Goal: Transaction & Acquisition: Purchase product/service

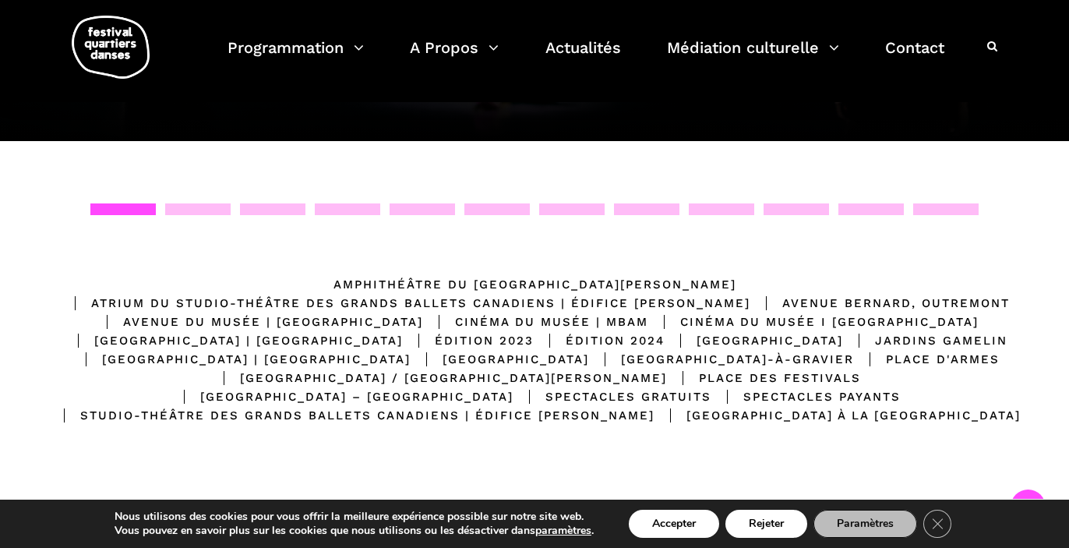
scroll to position [49, 0]
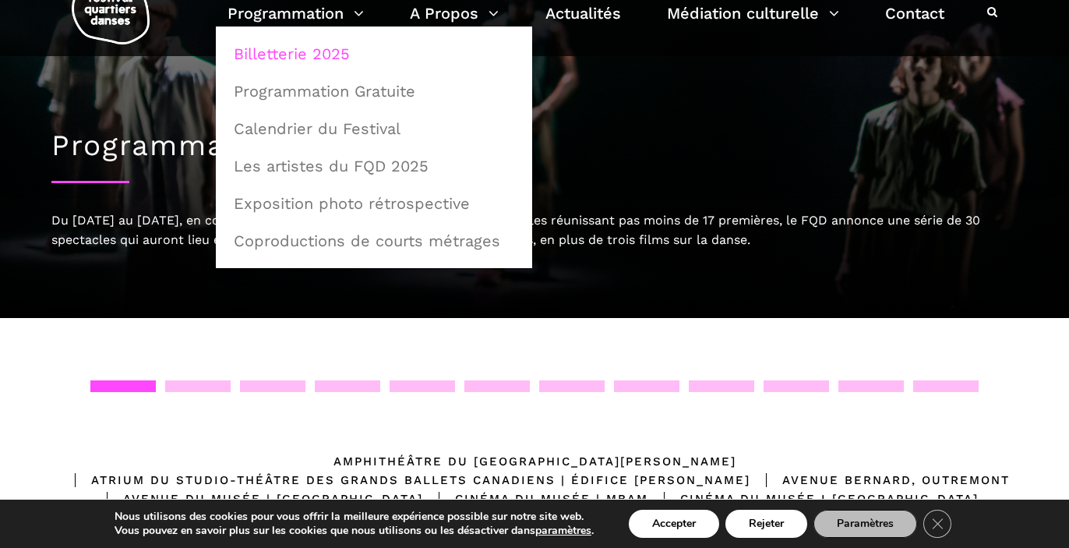
click at [295, 49] on link "Billetterie 2025" at bounding box center [373, 54] width 299 height 36
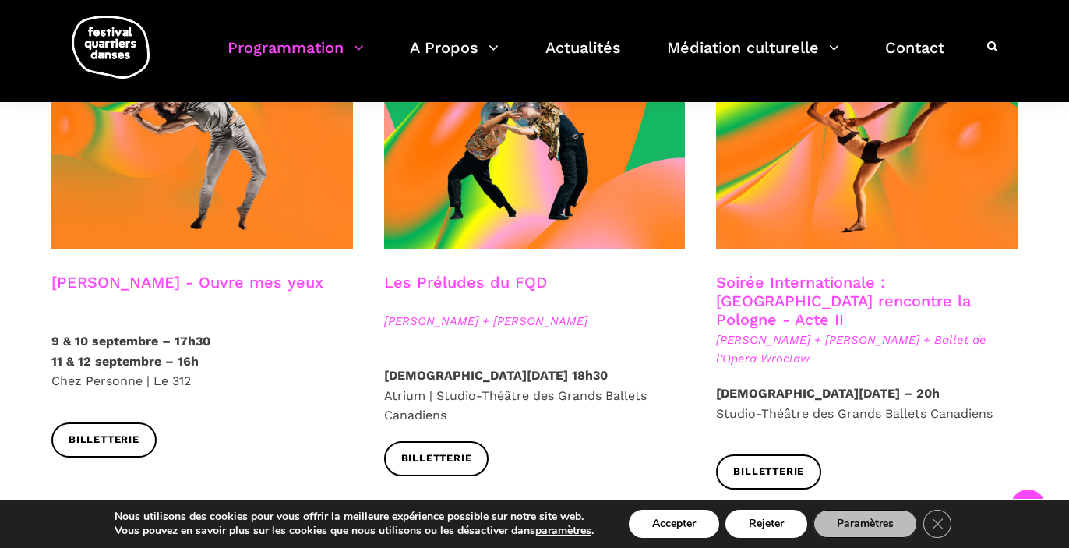
scroll to position [1395, 0]
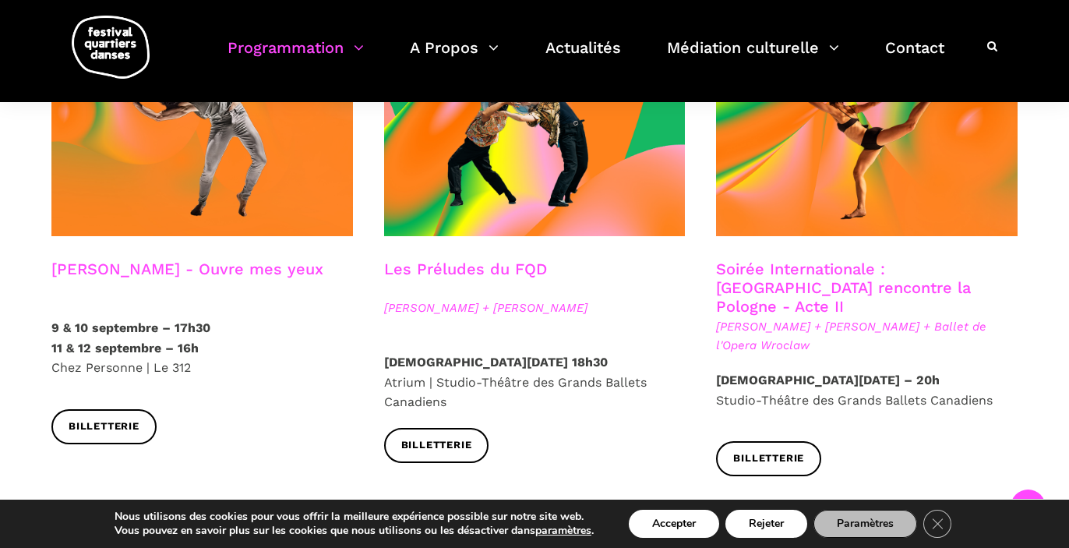
click at [773, 260] on link "Soirée Internationale : Montréal rencontre la Pologne - Acte II" at bounding box center [843, 288] width 255 height 56
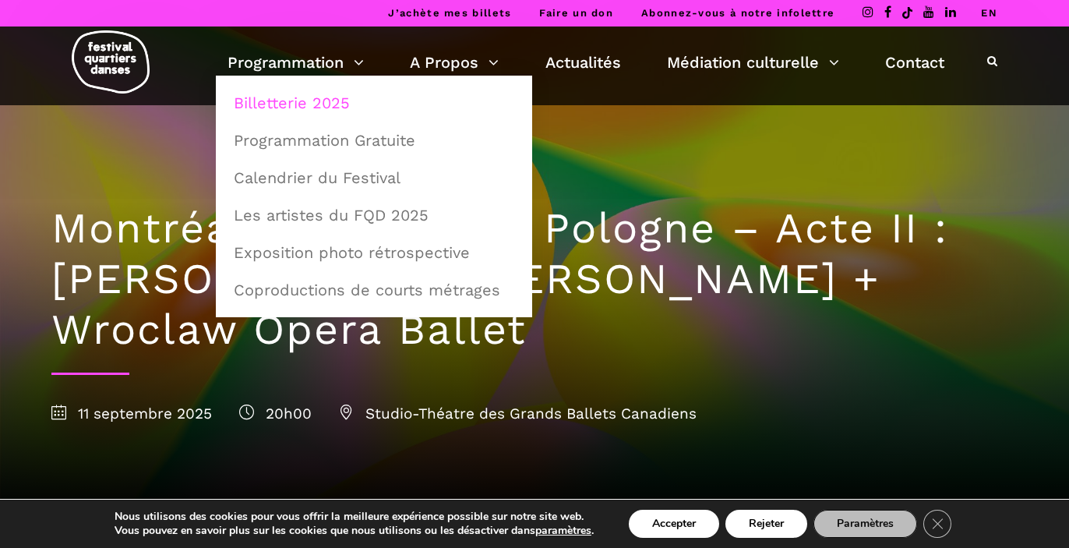
click at [330, 99] on link "Billetterie 2025" at bounding box center [373, 103] width 299 height 36
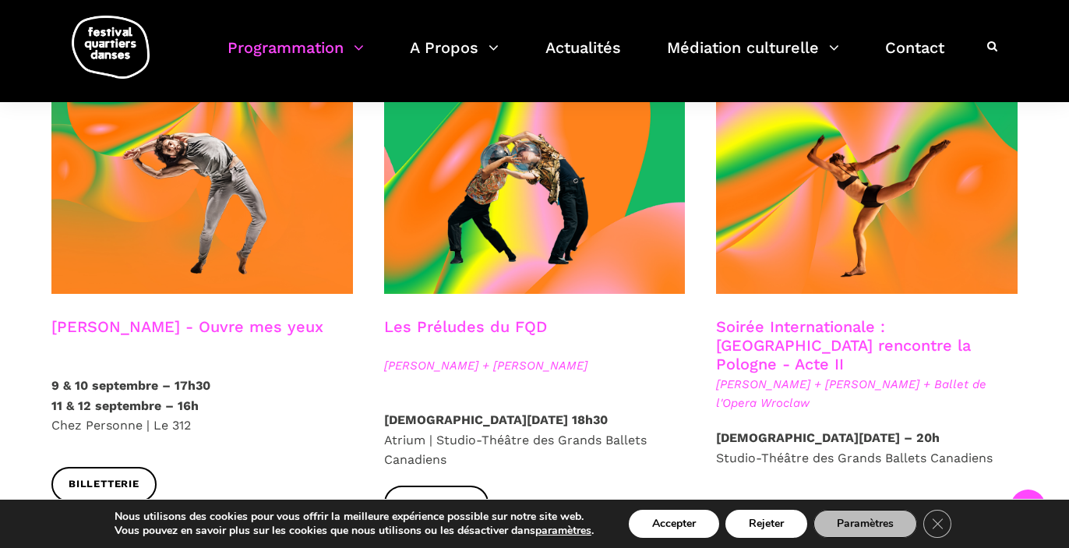
scroll to position [1337, 0]
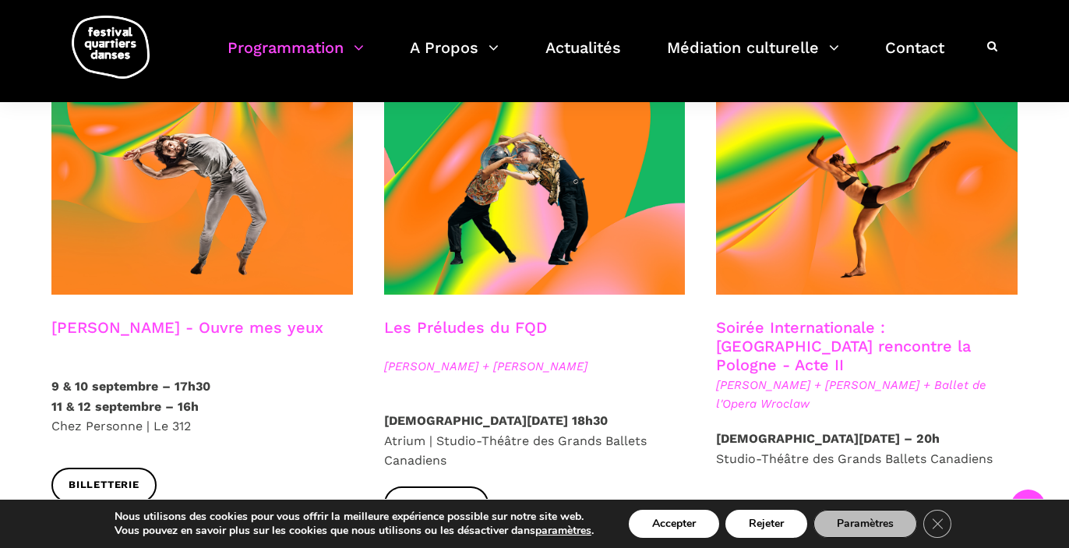
click at [962, 376] on span "Béatrice Larrivée + Cai Glover + Ballet de l'Opera Wroclaw" at bounding box center [867, 394] width 302 height 37
click at [915, 318] on link "Soirée Internationale : Montréal rencontre la Pologne - Acte II" at bounding box center [843, 346] width 255 height 56
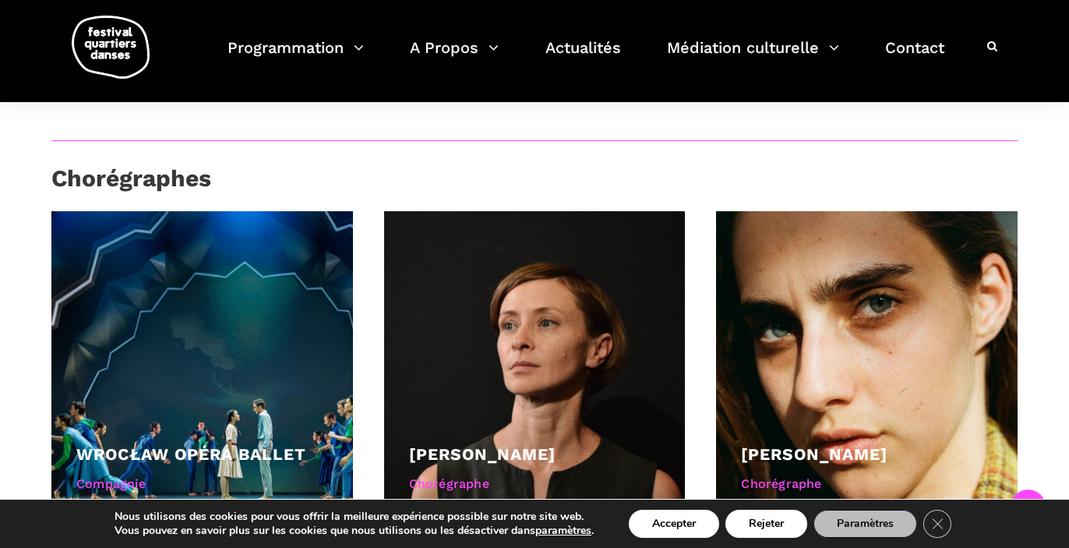
scroll to position [1171, 0]
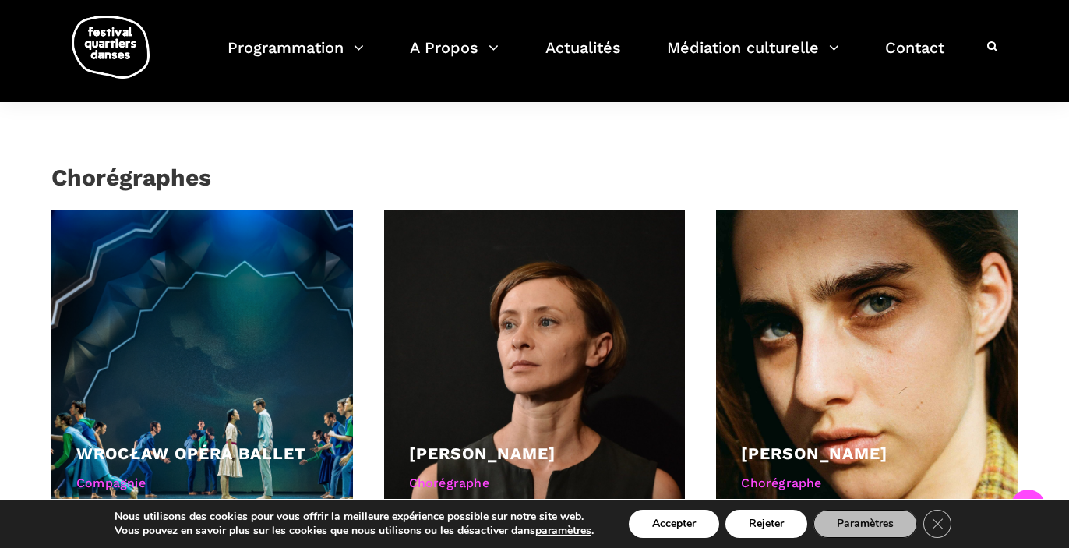
click at [357, 397] on div "Wrocław Opéra Ballet Compagnie" at bounding box center [202, 361] width 333 height 302
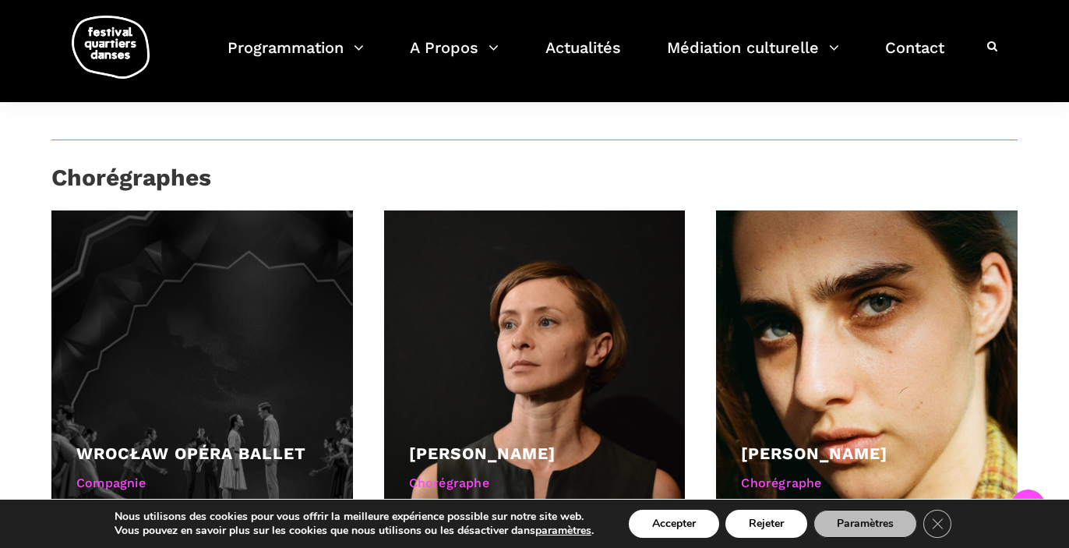
click at [248, 407] on div at bounding box center [202, 361] width 302 height 302
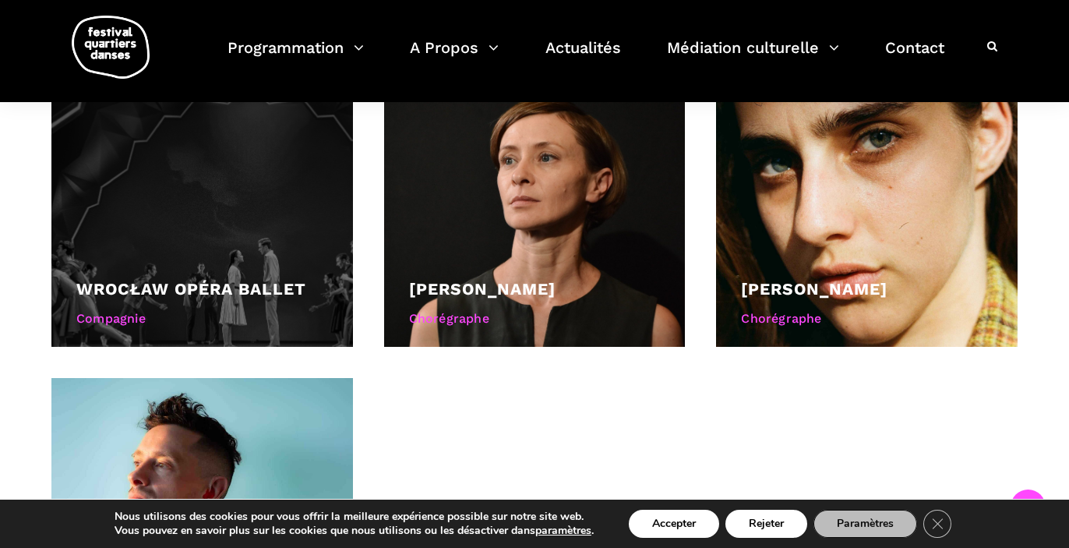
scroll to position [1337, 0]
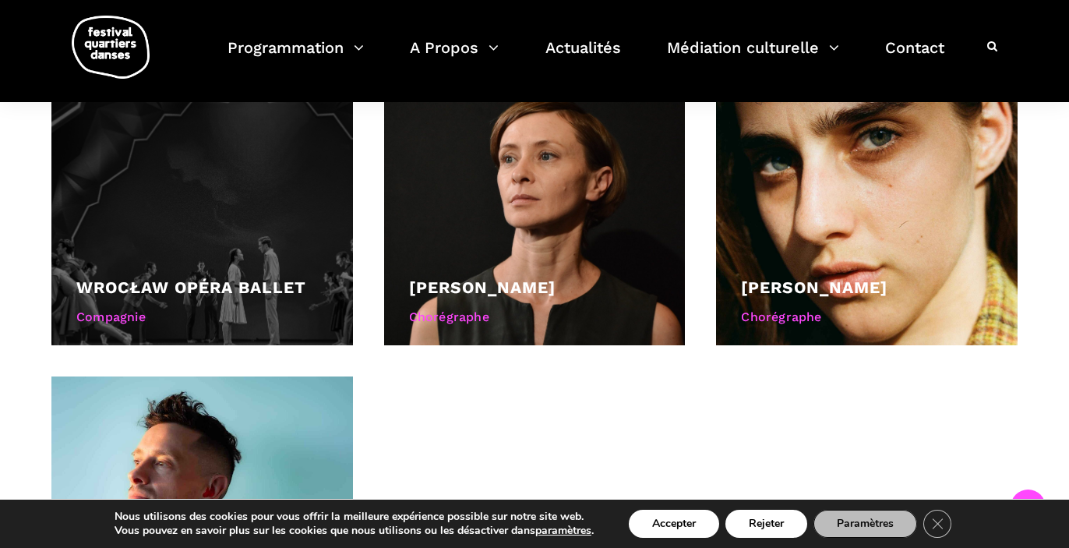
click at [212, 277] on div "Wrocław Opéra Ballet" at bounding box center [202, 287] width 252 height 26
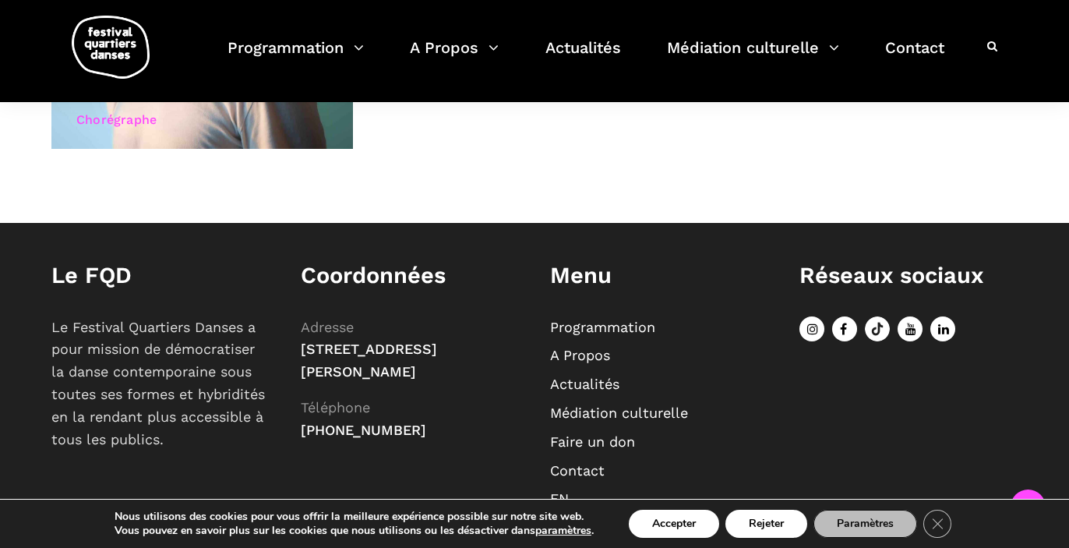
scroll to position [1912, 0]
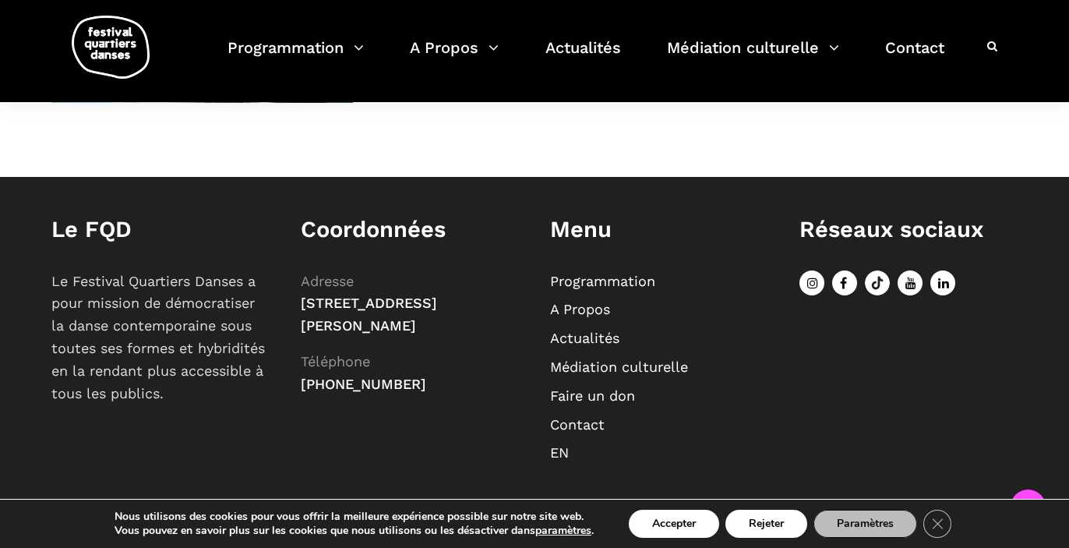
click at [846, 282] on icon at bounding box center [844, 282] width 25 height 25
